Goal: Find specific page/section: Find specific page/section

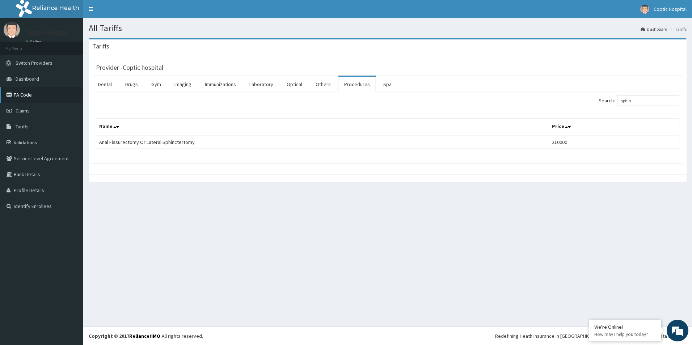
click at [34, 95] on link "PA Code" at bounding box center [41, 95] width 83 height 16
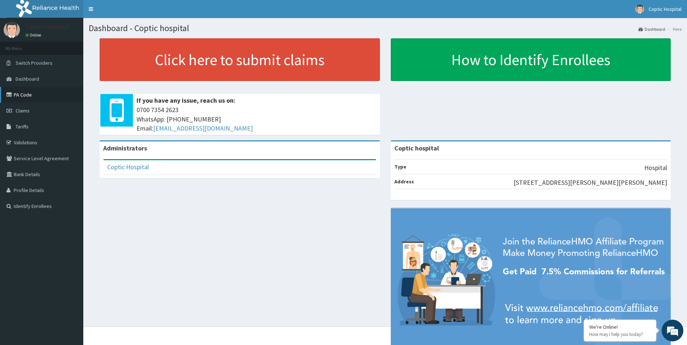
click at [46, 95] on link "PA Code" at bounding box center [41, 95] width 83 height 16
